Goal: Information Seeking & Learning: Learn about a topic

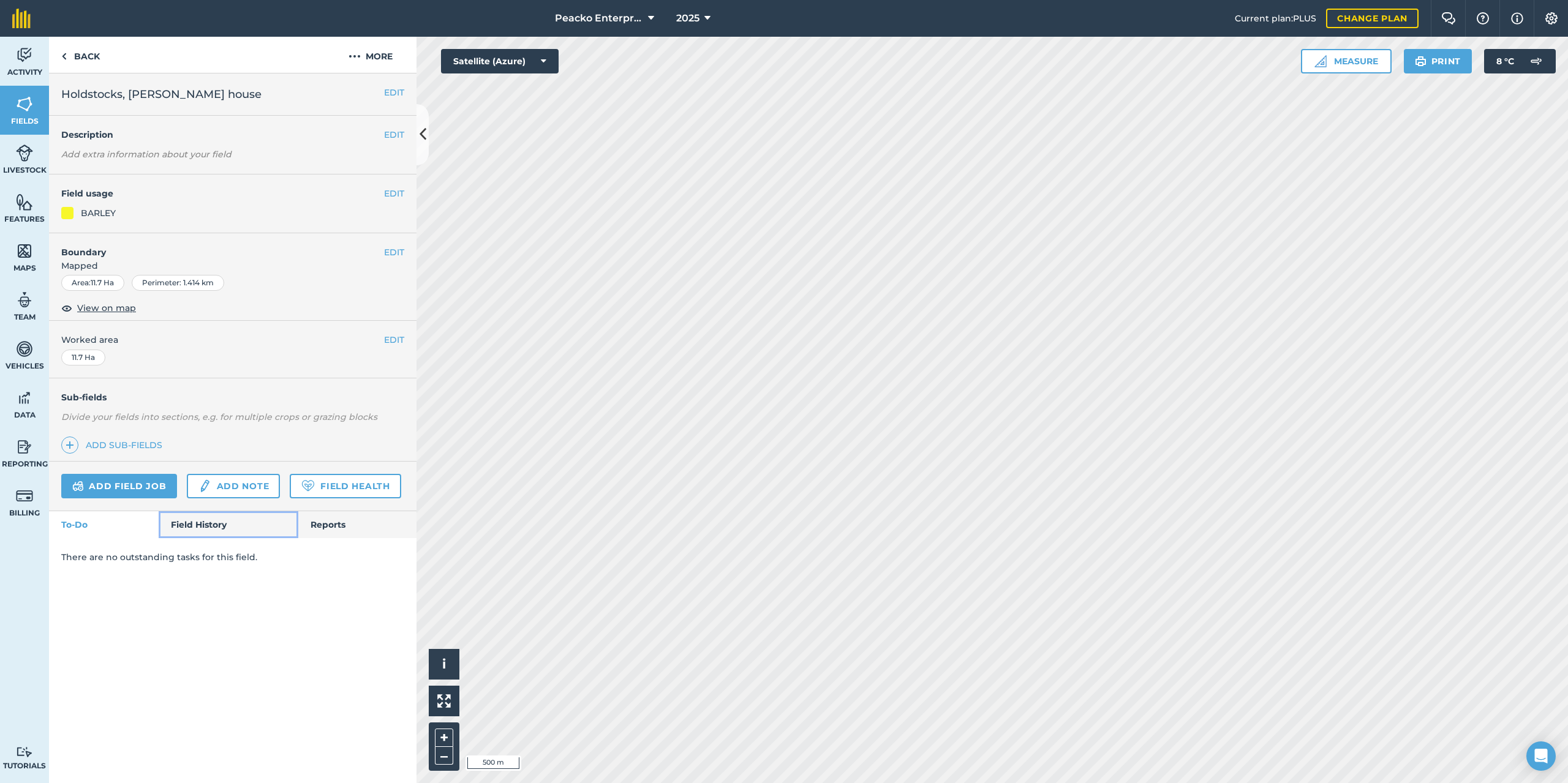
click at [214, 525] on link "Field History" at bounding box center [228, 525] width 139 height 27
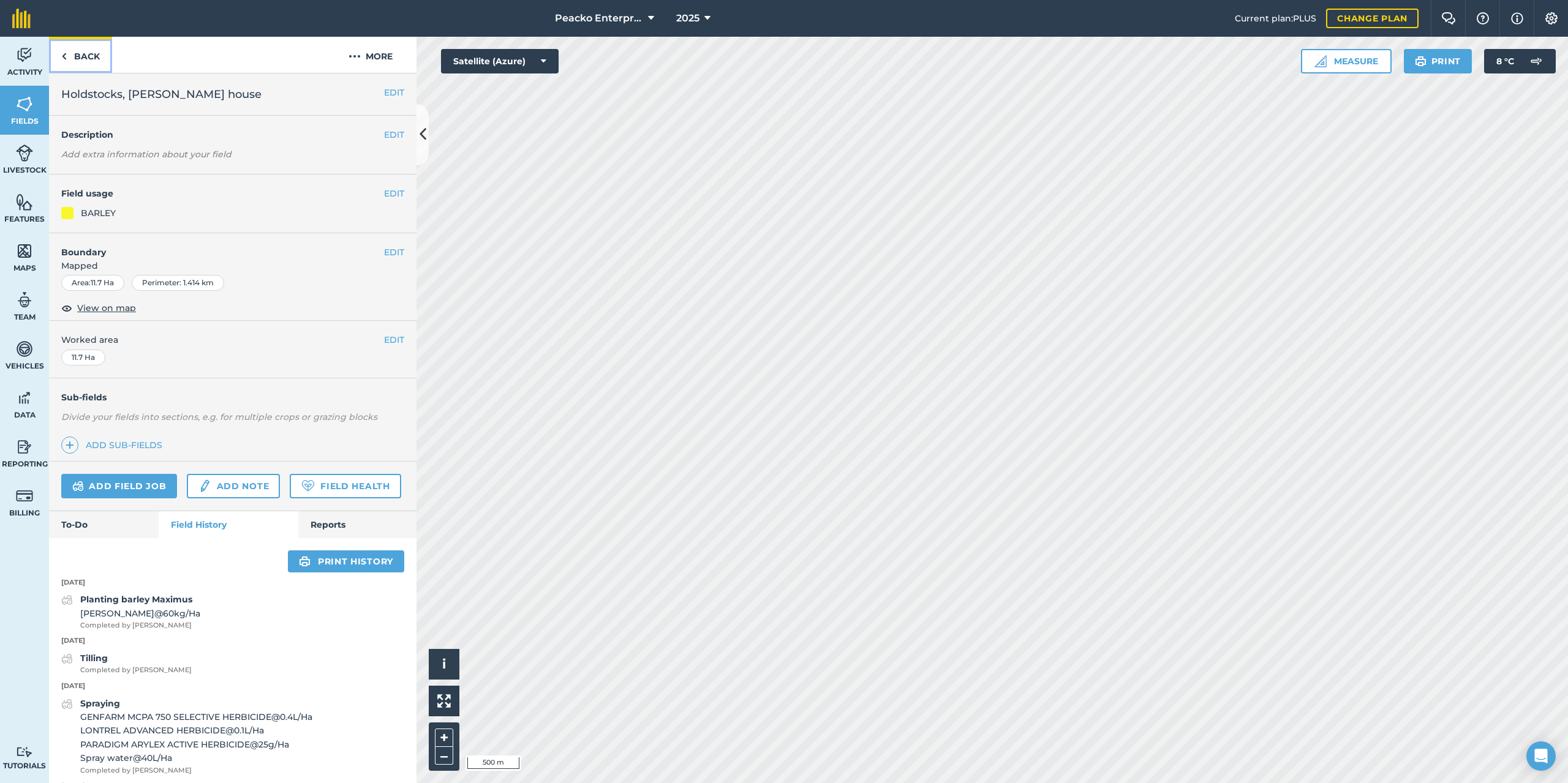
click at [62, 46] on link "Back" at bounding box center [81, 55] width 63 height 36
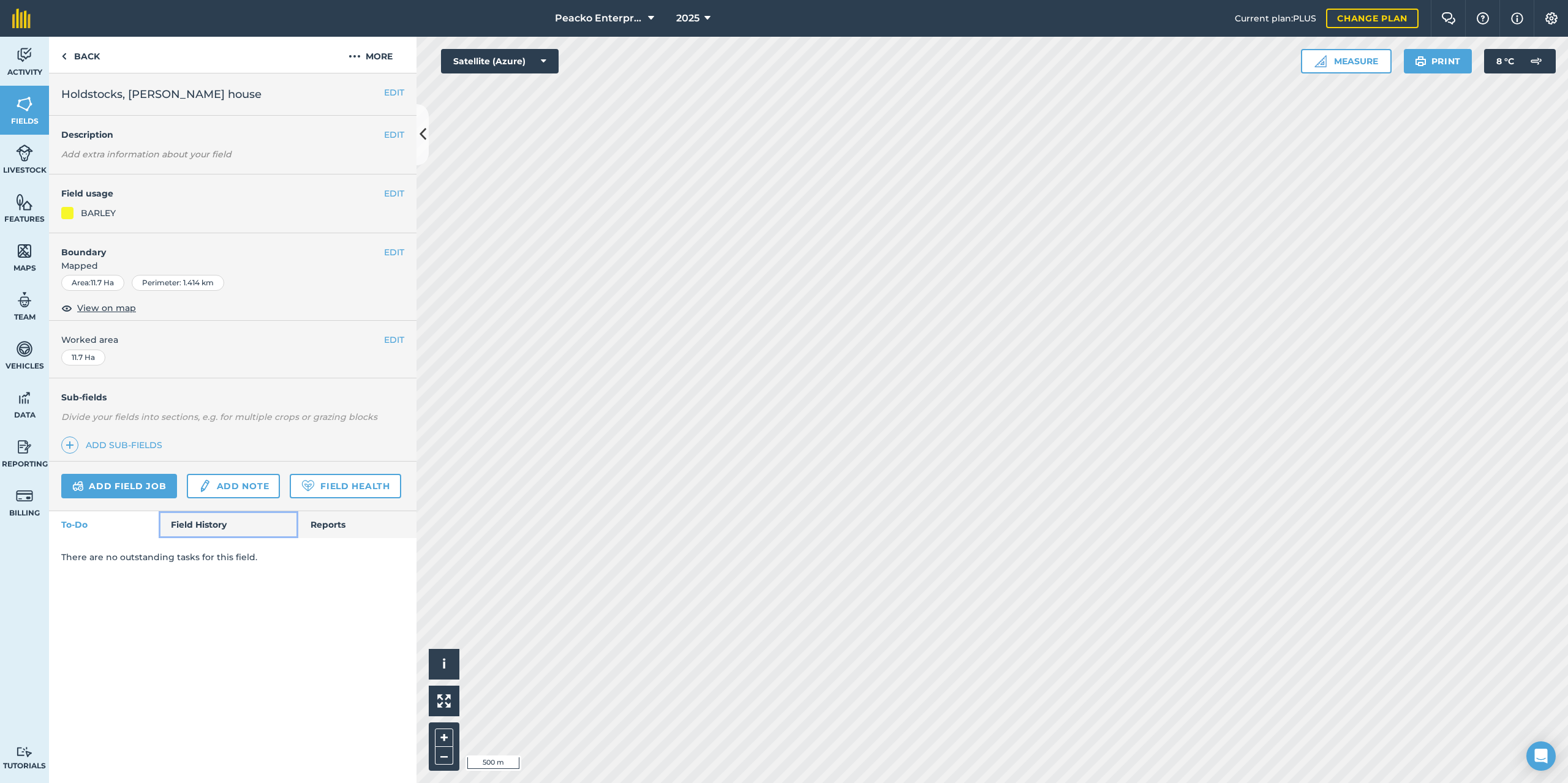
click at [225, 536] on link "Field History" at bounding box center [228, 525] width 139 height 27
